Goal: Information Seeking & Learning: Learn about a topic

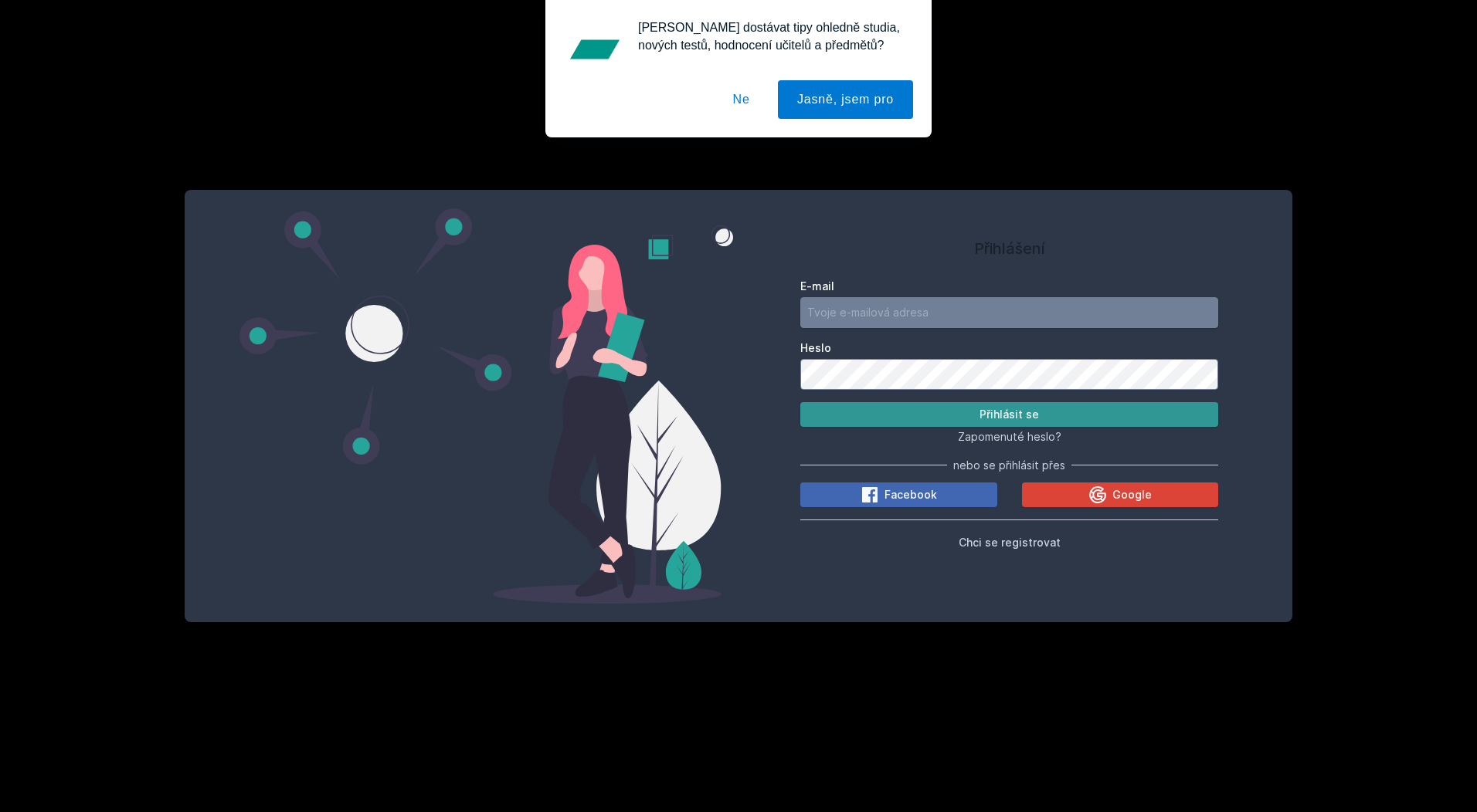
type input "[EMAIL_ADDRESS][DOMAIN_NAME]"
click at [970, 405] on button "Přihlásit se" at bounding box center [1009, 414] width 418 height 24
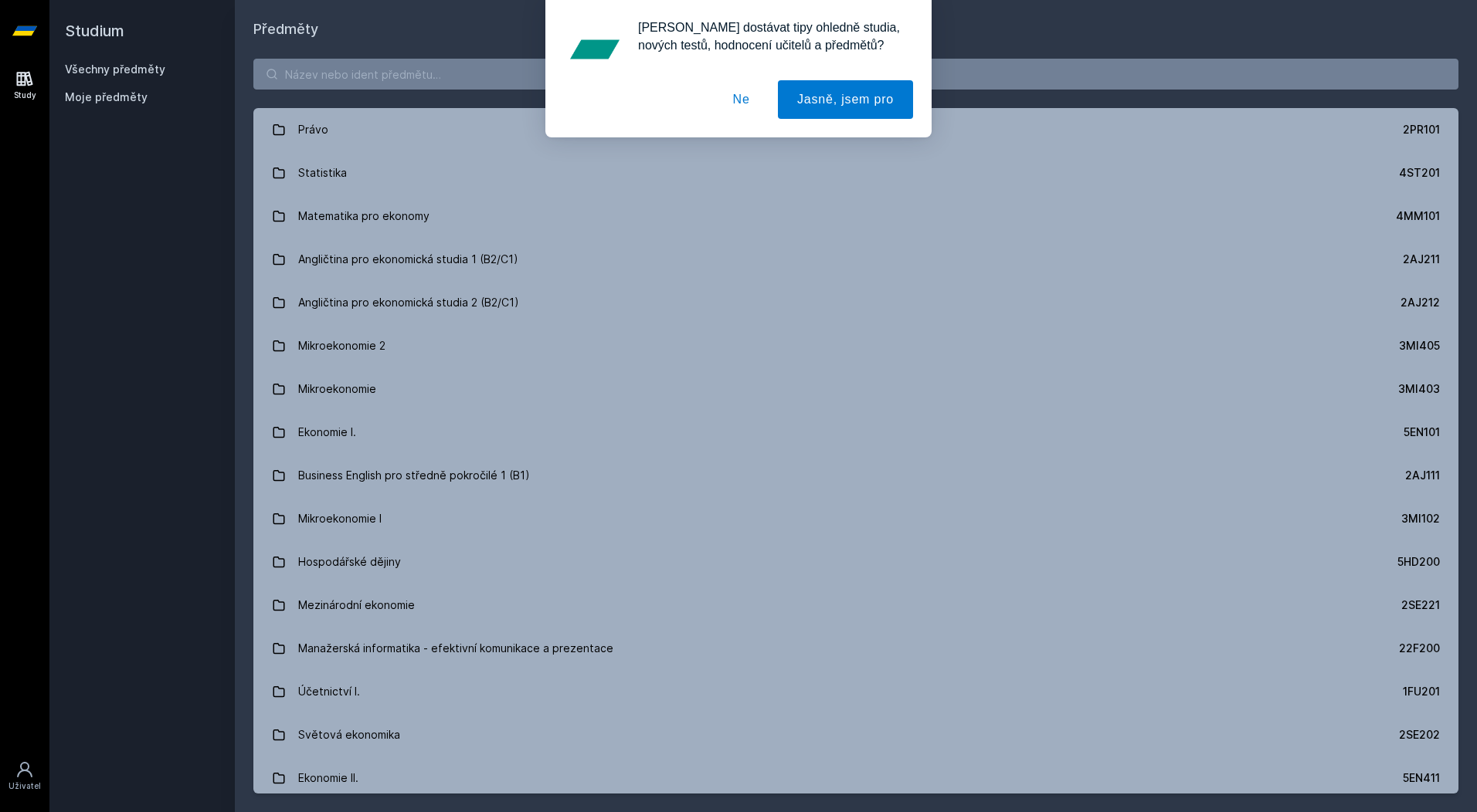
click at [752, 104] on button "Ne" at bounding box center [742, 99] width 56 height 39
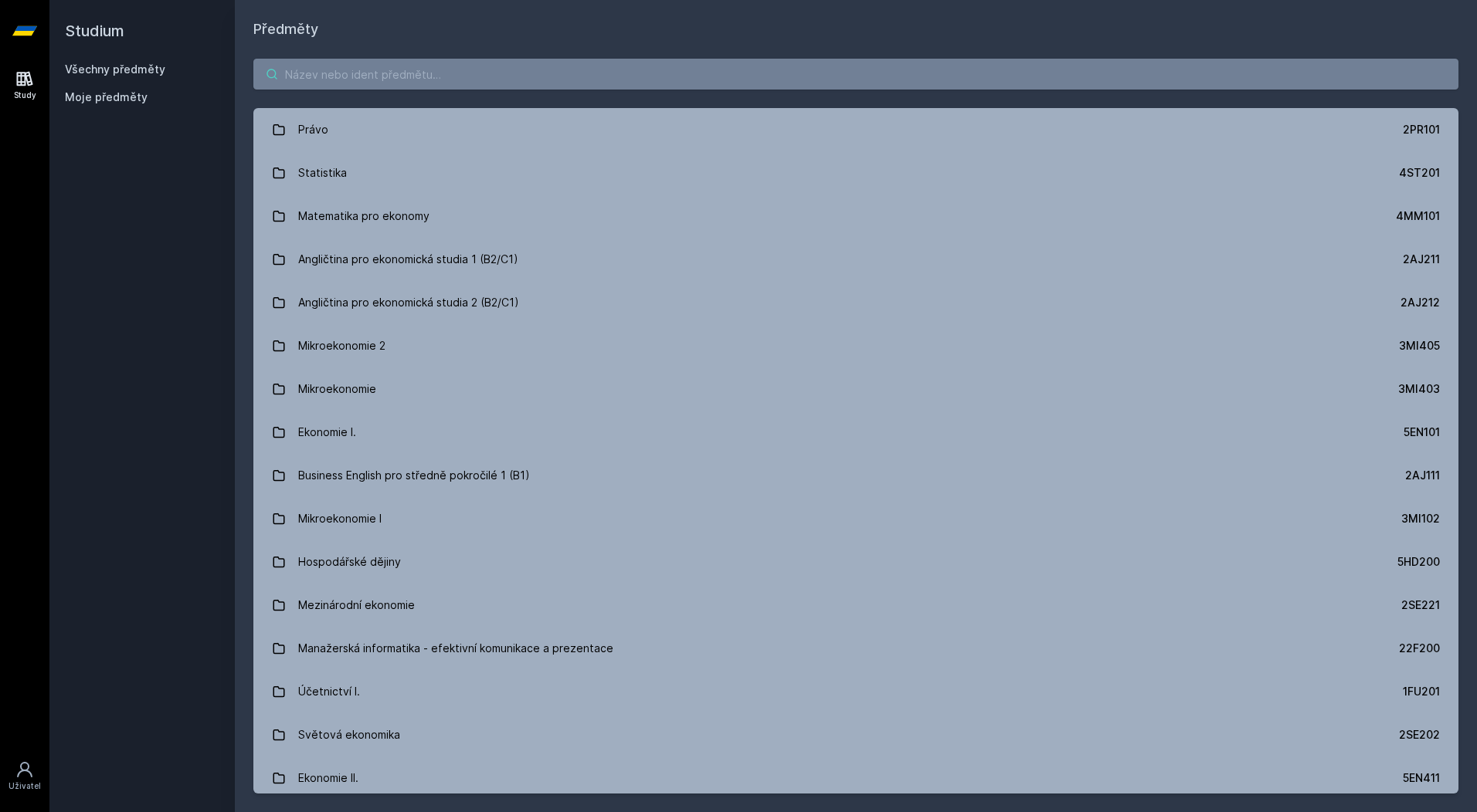
click at [397, 70] on input "search" at bounding box center [856, 74] width 1205 height 31
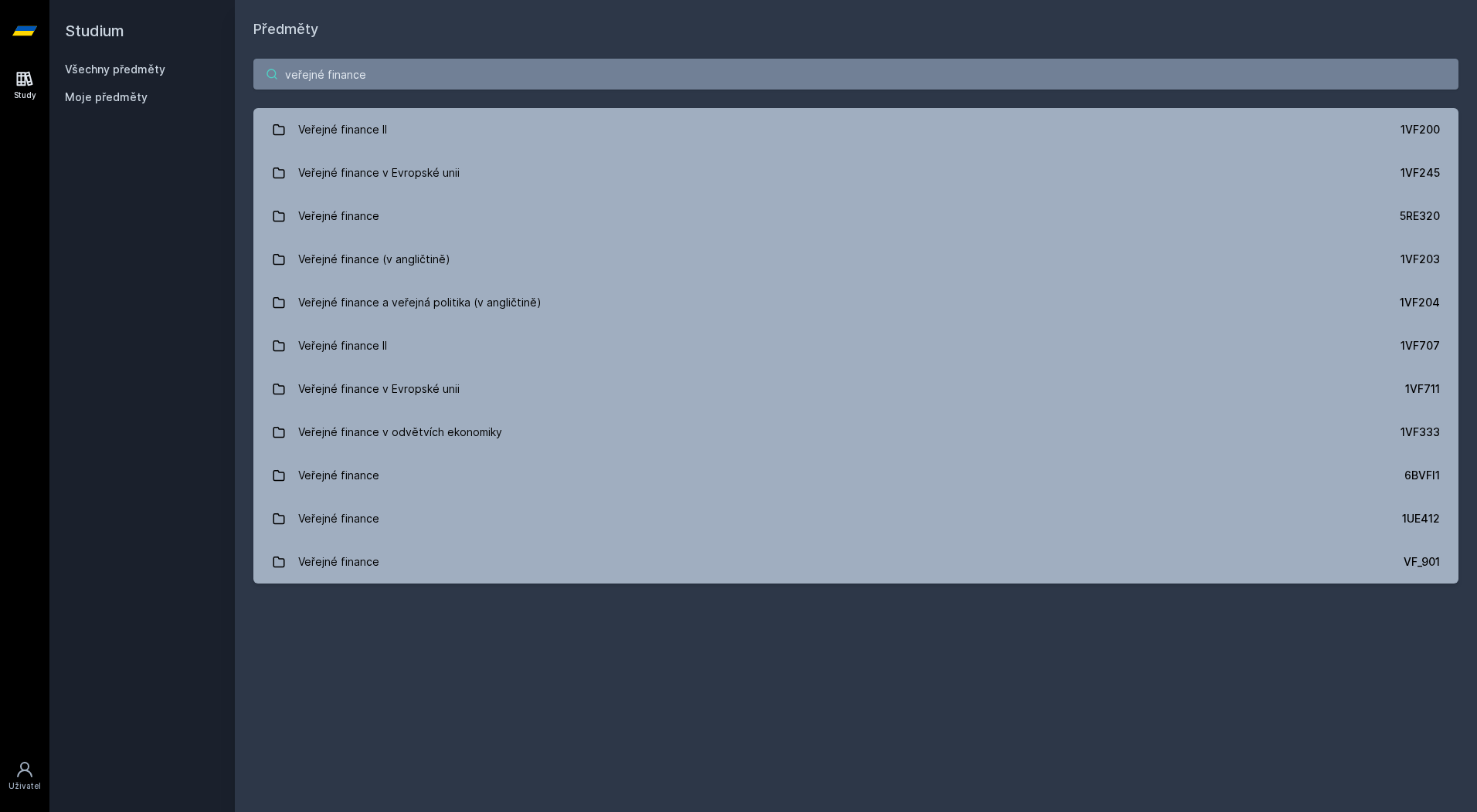
drag, startPoint x: 374, startPoint y: 74, endPoint x: 210, endPoint y: 74, distance: 164.0
click at [210, 74] on div "Studium Všechny předměty Moje předměty Předměty veřejné finance Veřejné finance…" at bounding box center [763, 406] width 1428 height 812
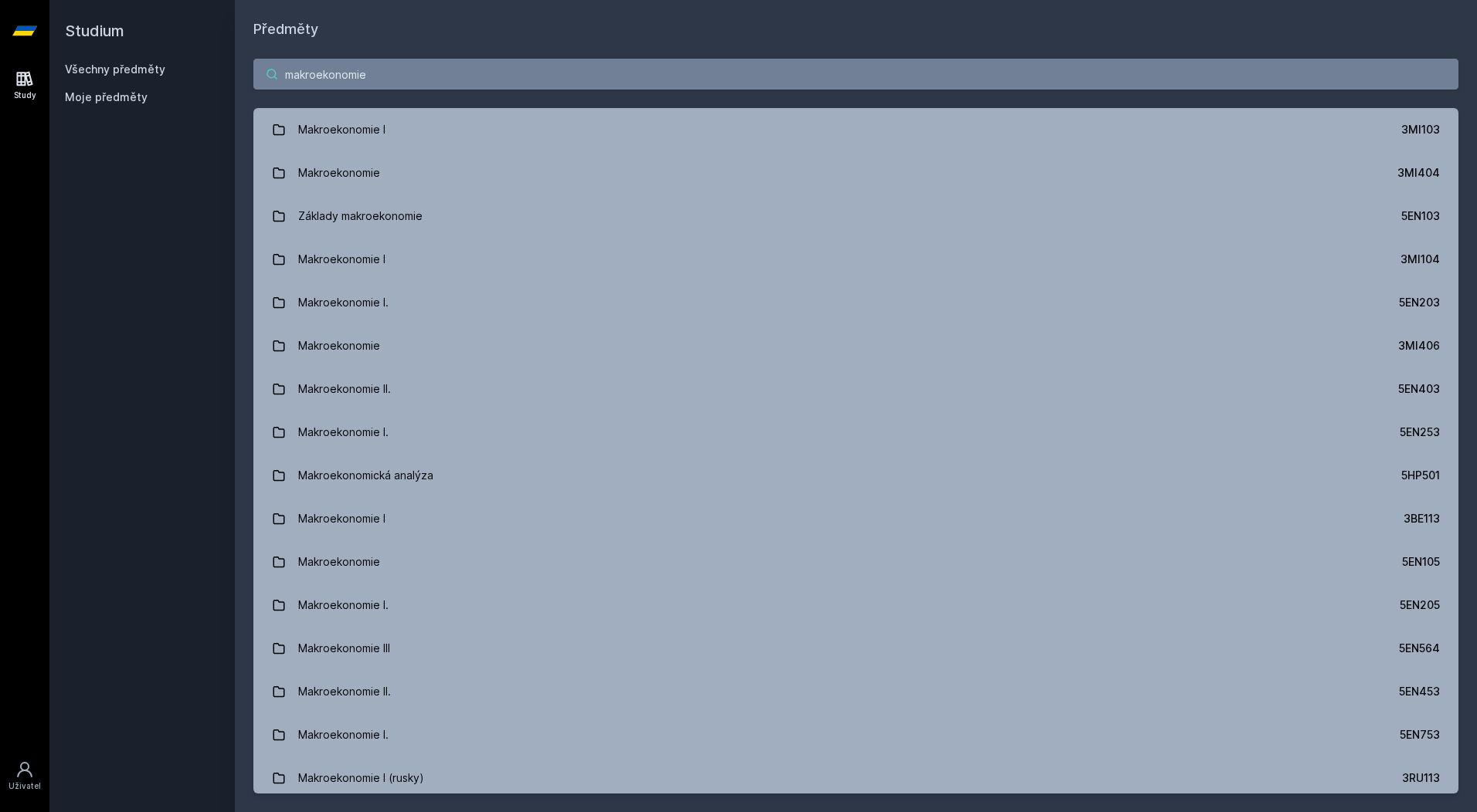
type input "makroekonomie"
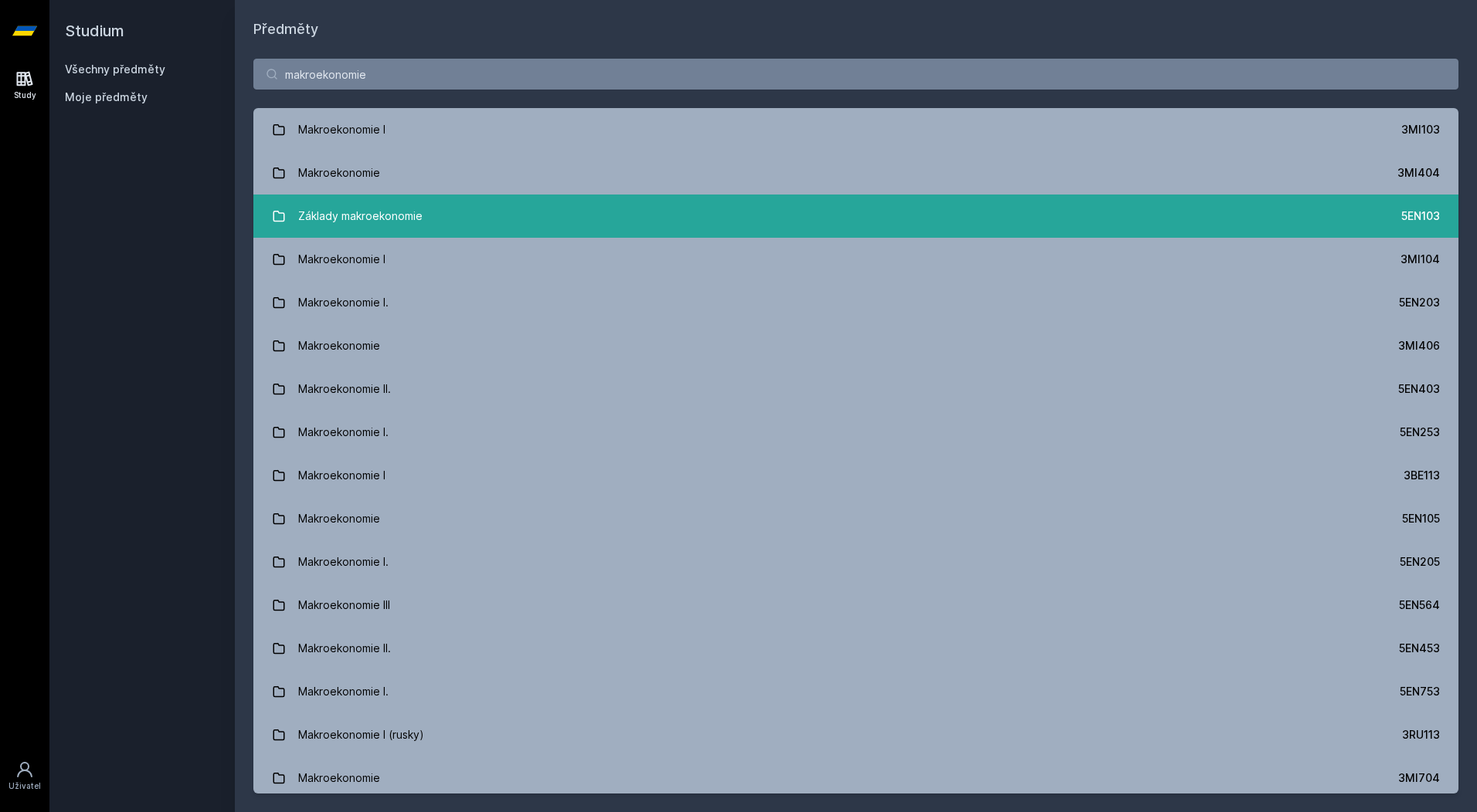
click at [368, 210] on div "Základy makroekonomie" at bounding box center [360, 216] width 124 height 31
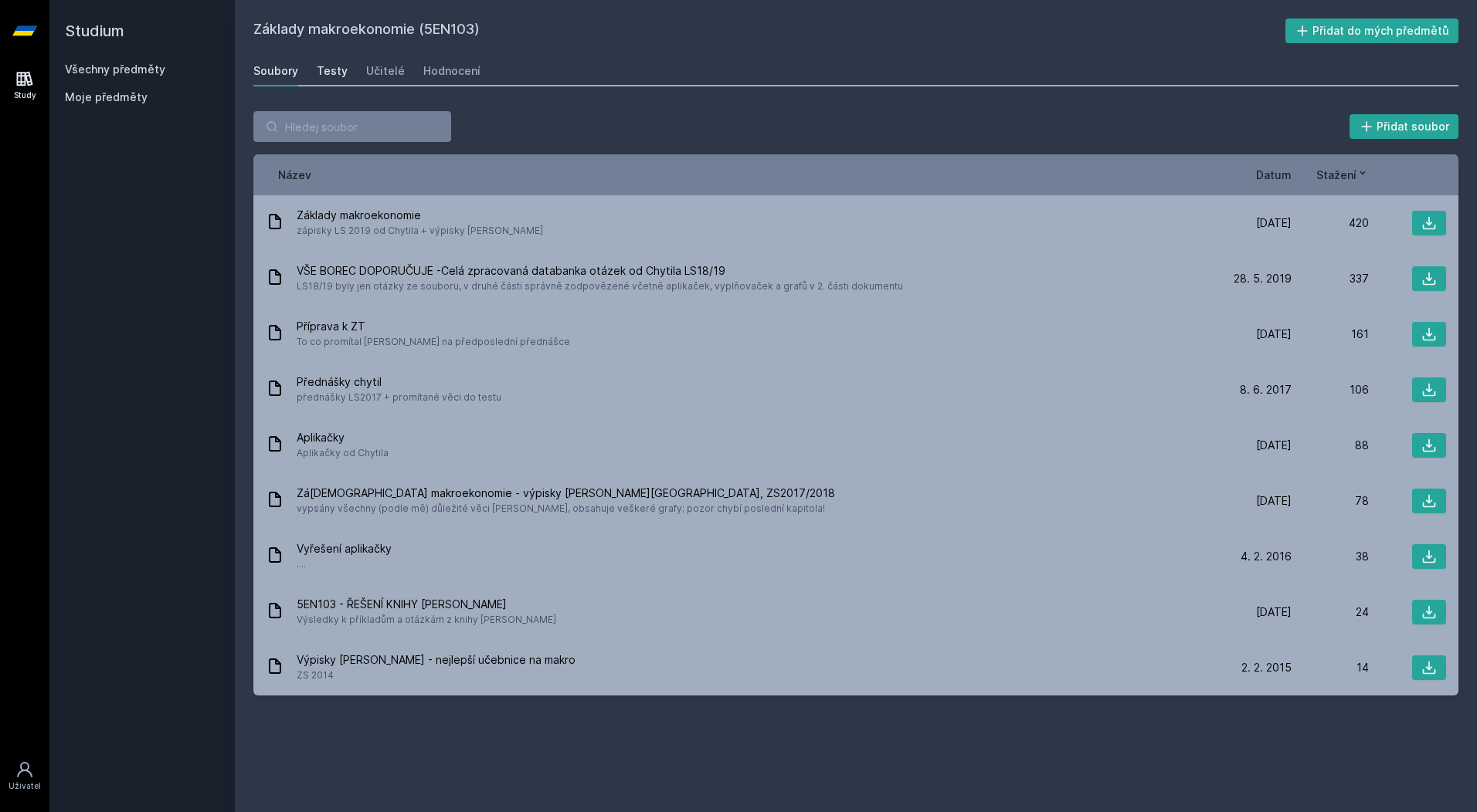
click at [333, 62] on link "Testy" at bounding box center [332, 71] width 31 height 31
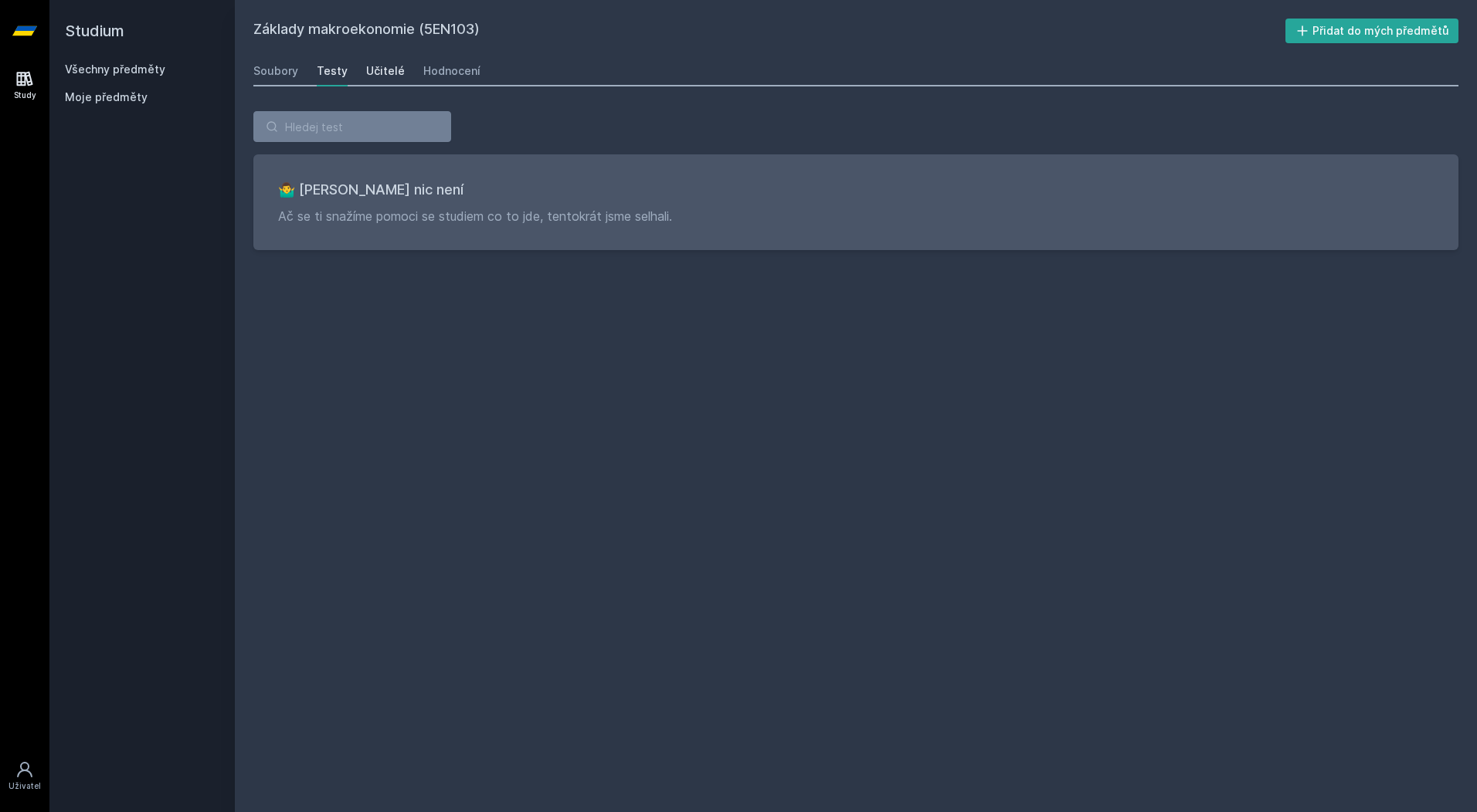
click at [375, 64] on div "Učitelé" at bounding box center [385, 70] width 39 height 15
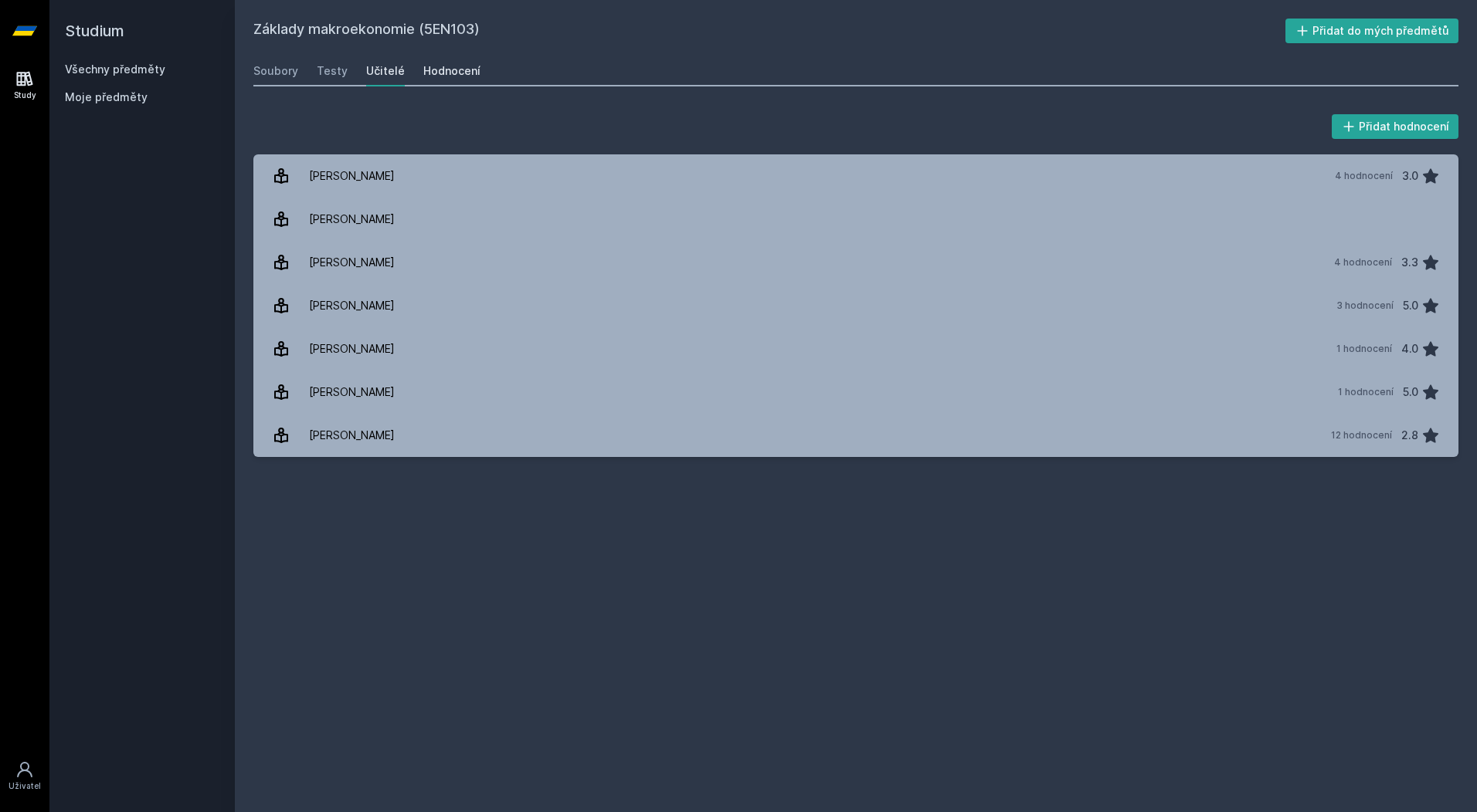
click at [447, 67] on div "Hodnocení" at bounding box center [452, 70] width 58 height 15
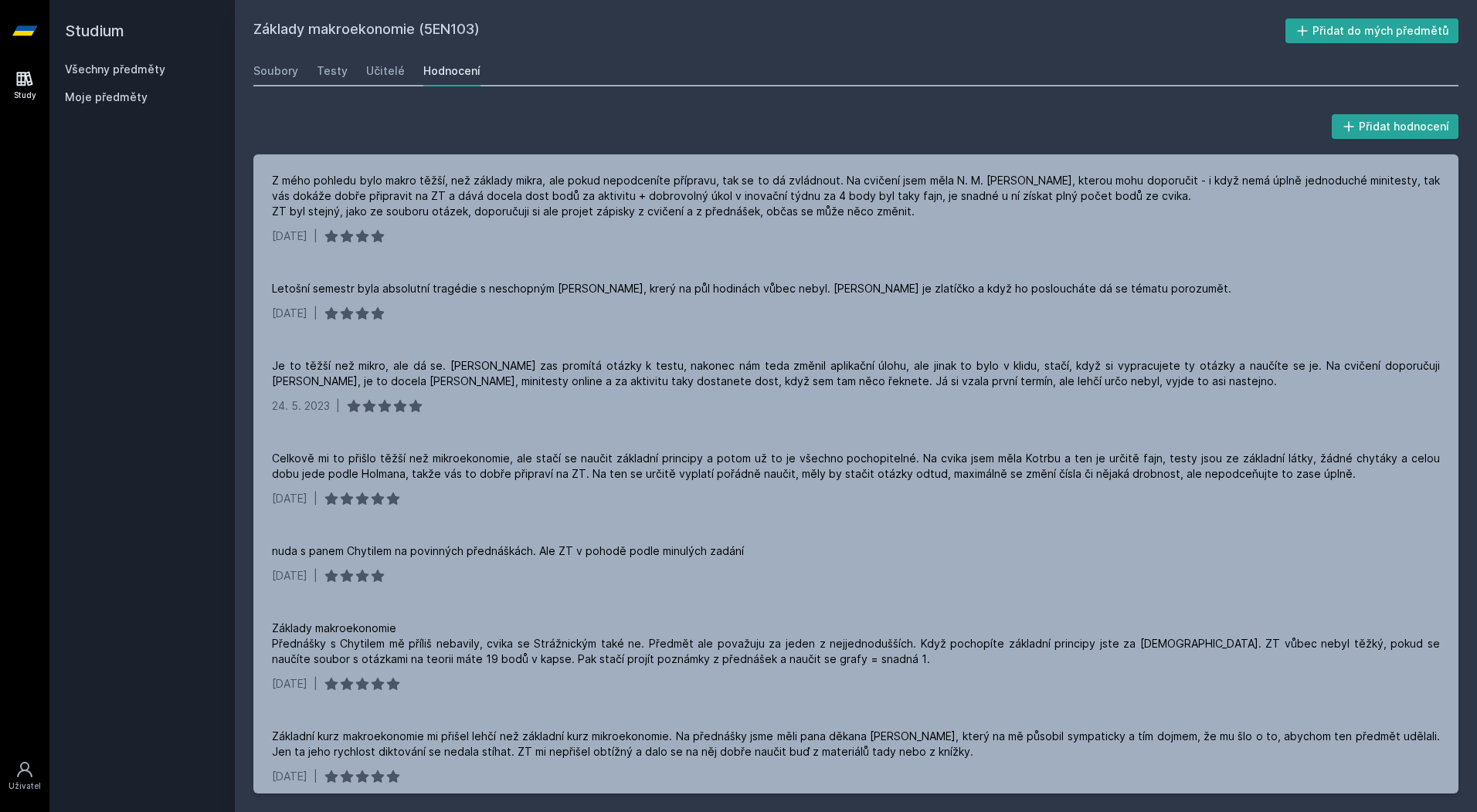
click at [75, 31] on h2 "Studium" at bounding box center [142, 31] width 155 height 62
click at [139, 66] on link "Všechny předměty" at bounding box center [115, 69] width 101 height 13
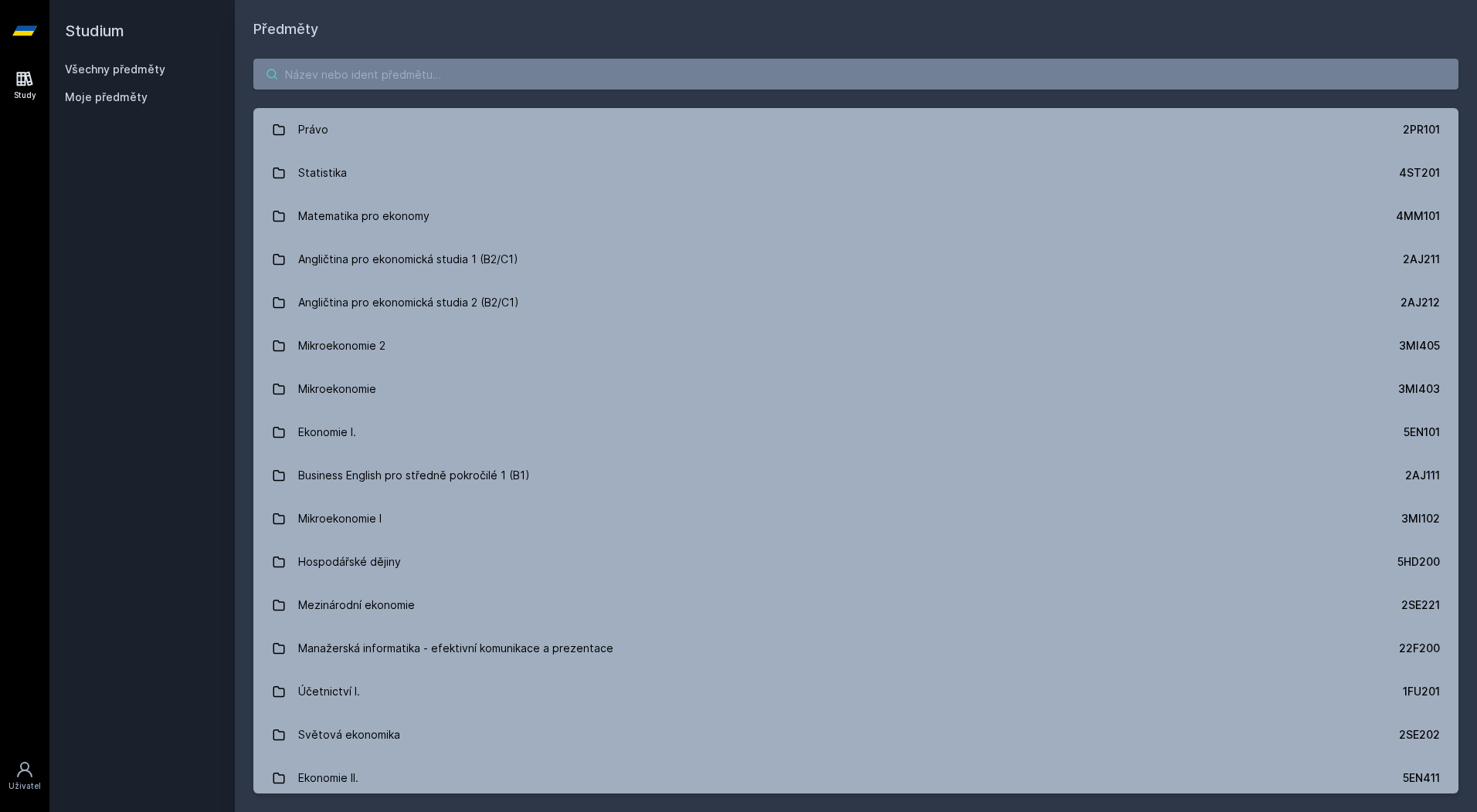
click at [443, 74] on input "search" at bounding box center [856, 74] width 1205 height 31
